Goal: Book appointment/travel/reservation

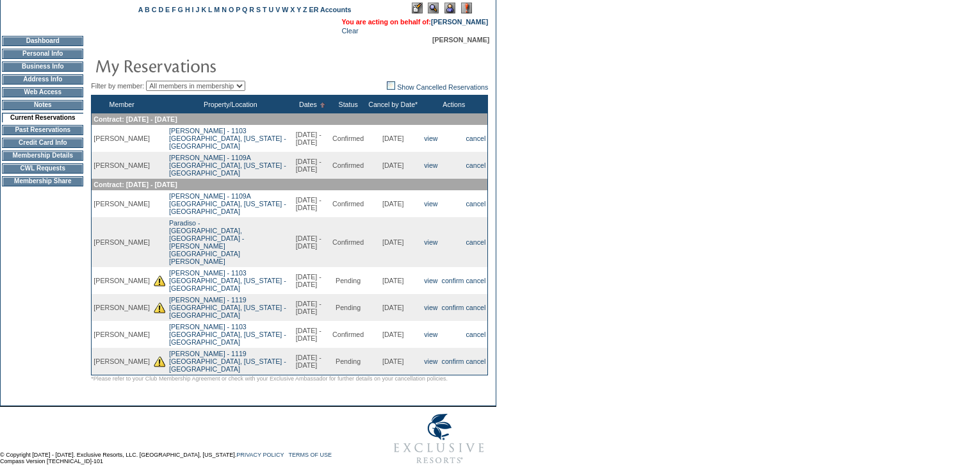
scroll to position [111, 0]
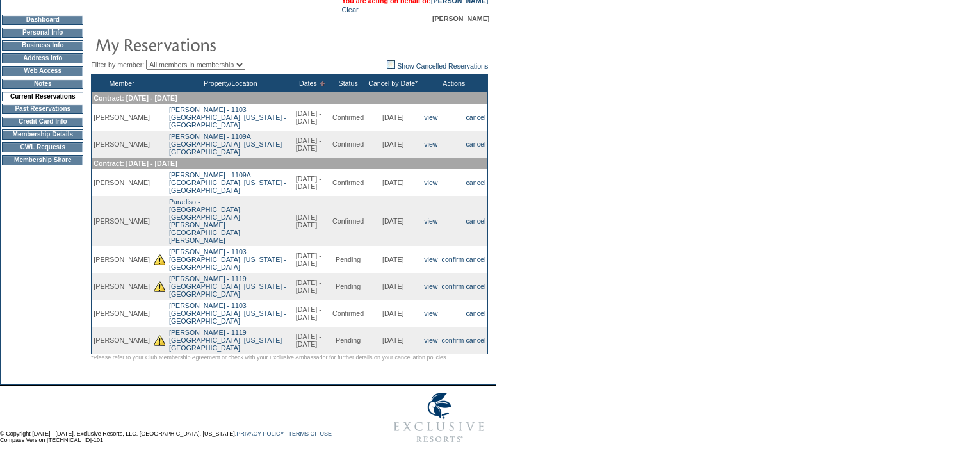
click at [445, 256] on link "confirm" at bounding box center [453, 260] width 22 height 8
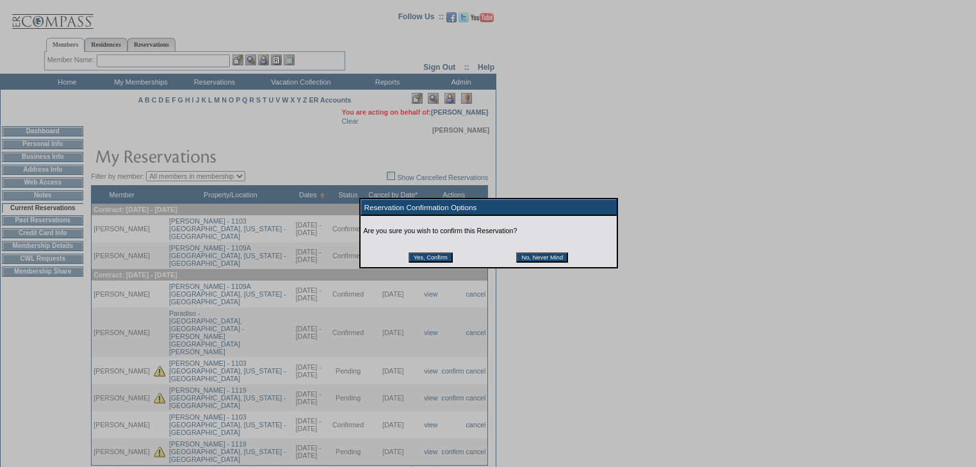
click at [451, 259] on input "Yes, Confirm" at bounding box center [431, 257] width 44 height 10
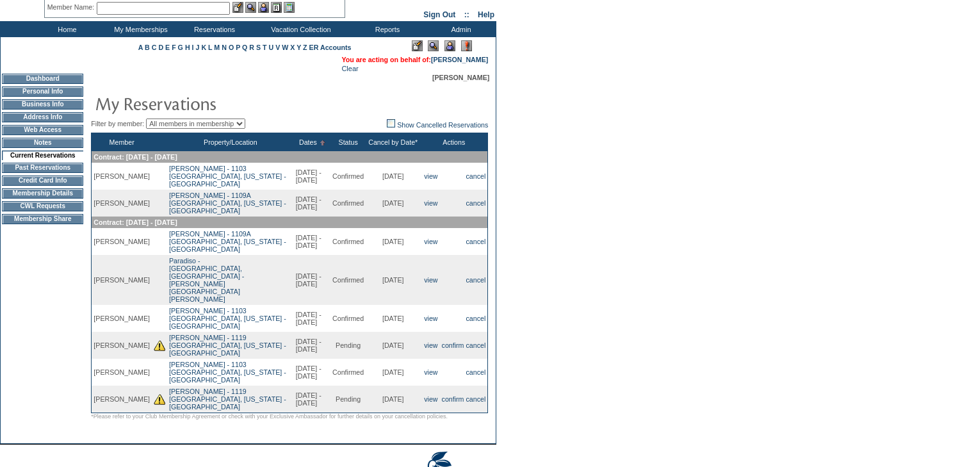
scroll to position [103, 0]
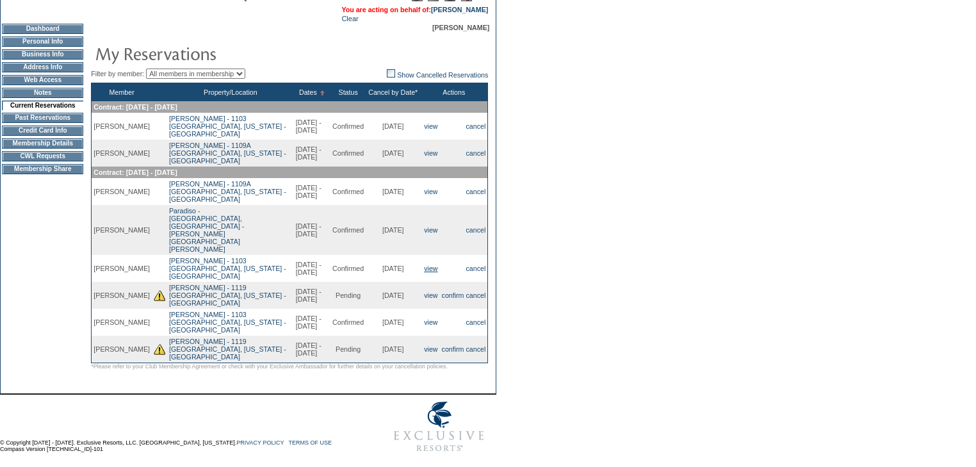
click at [429, 265] on link "view" at bounding box center [430, 269] width 13 height 8
